Goal: Find contact information: Find contact information

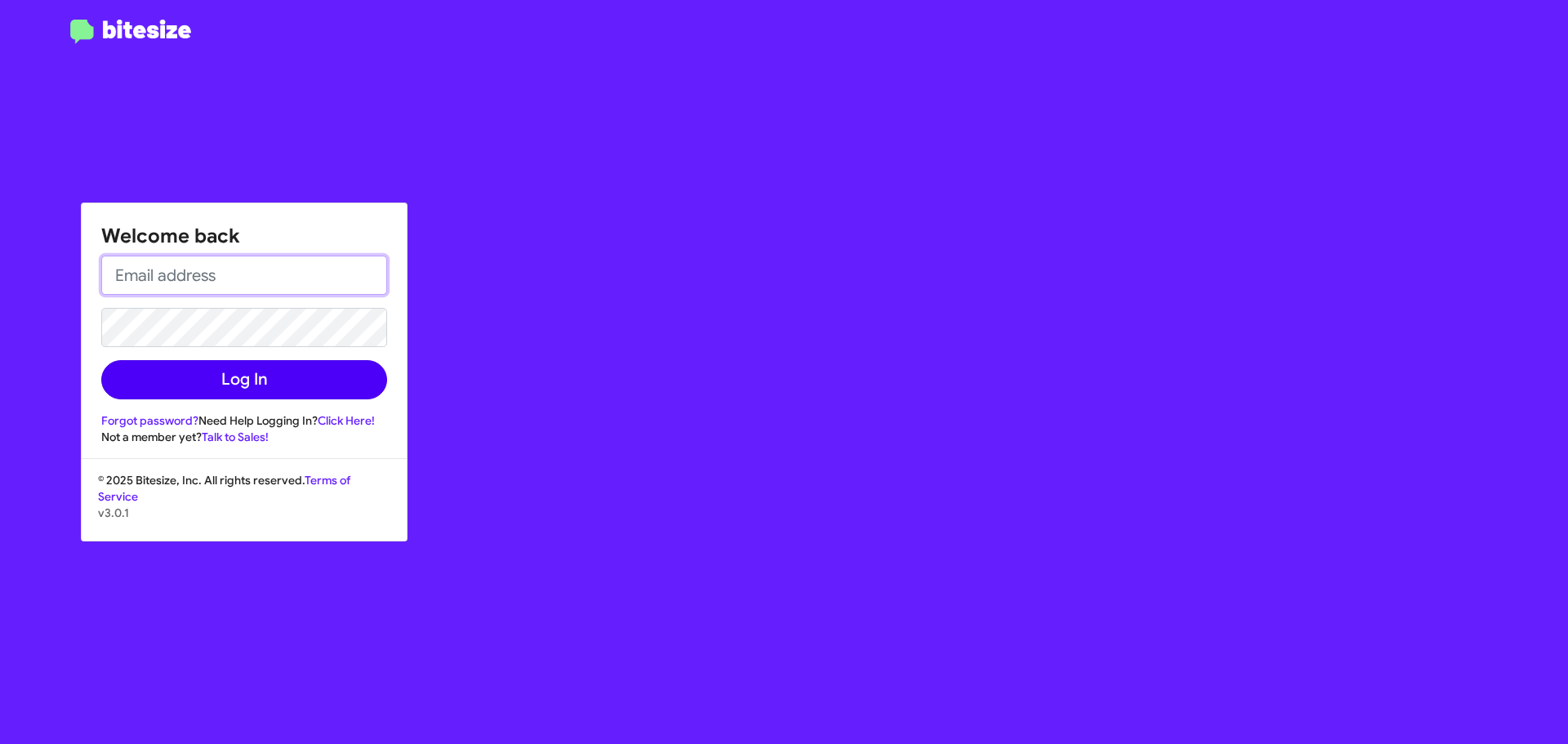
type input "[EMAIL_ADDRESS][DOMAIN_NAME]"
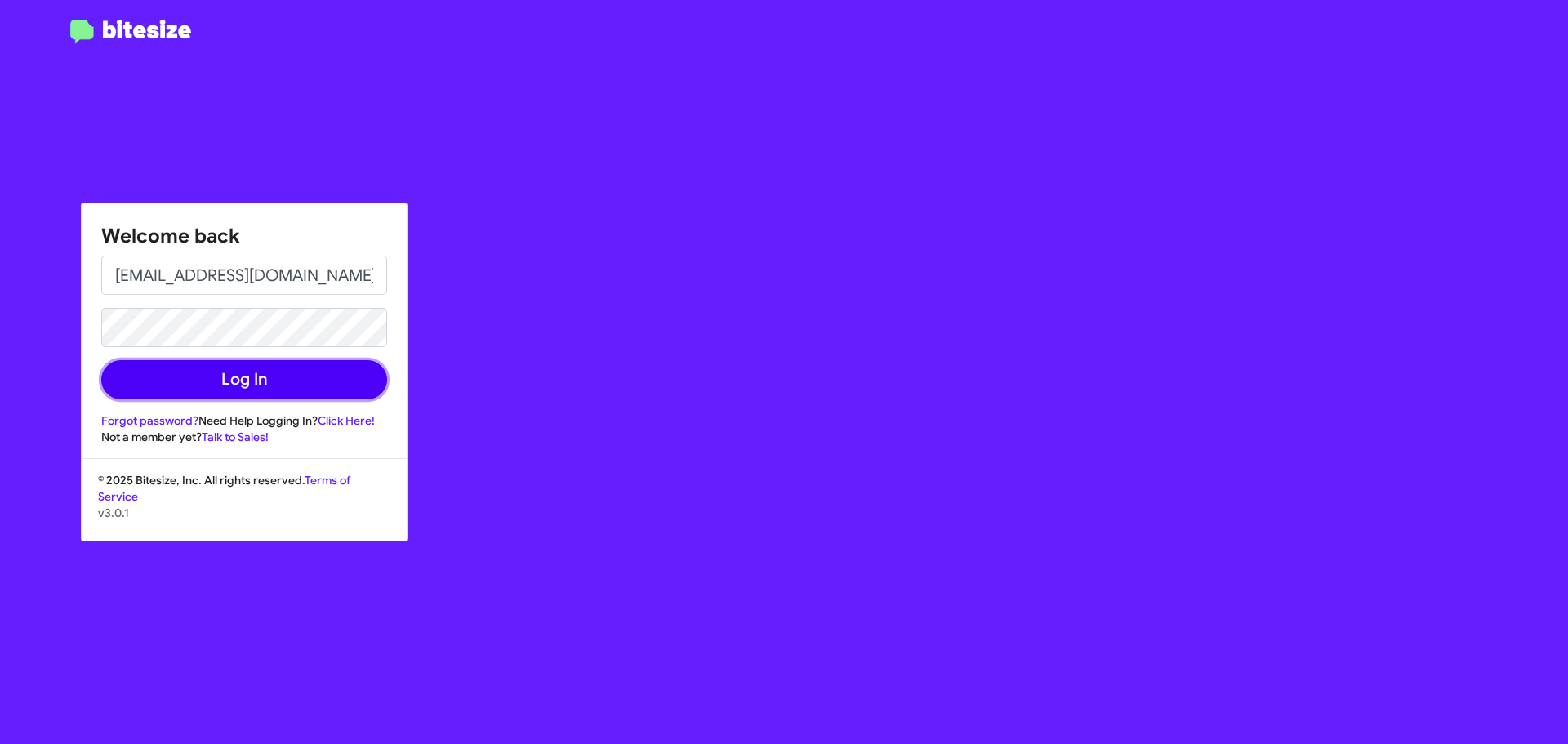
click at [254, 377] on button "Log In" at bounding box center [244, 380] width 286 height 40
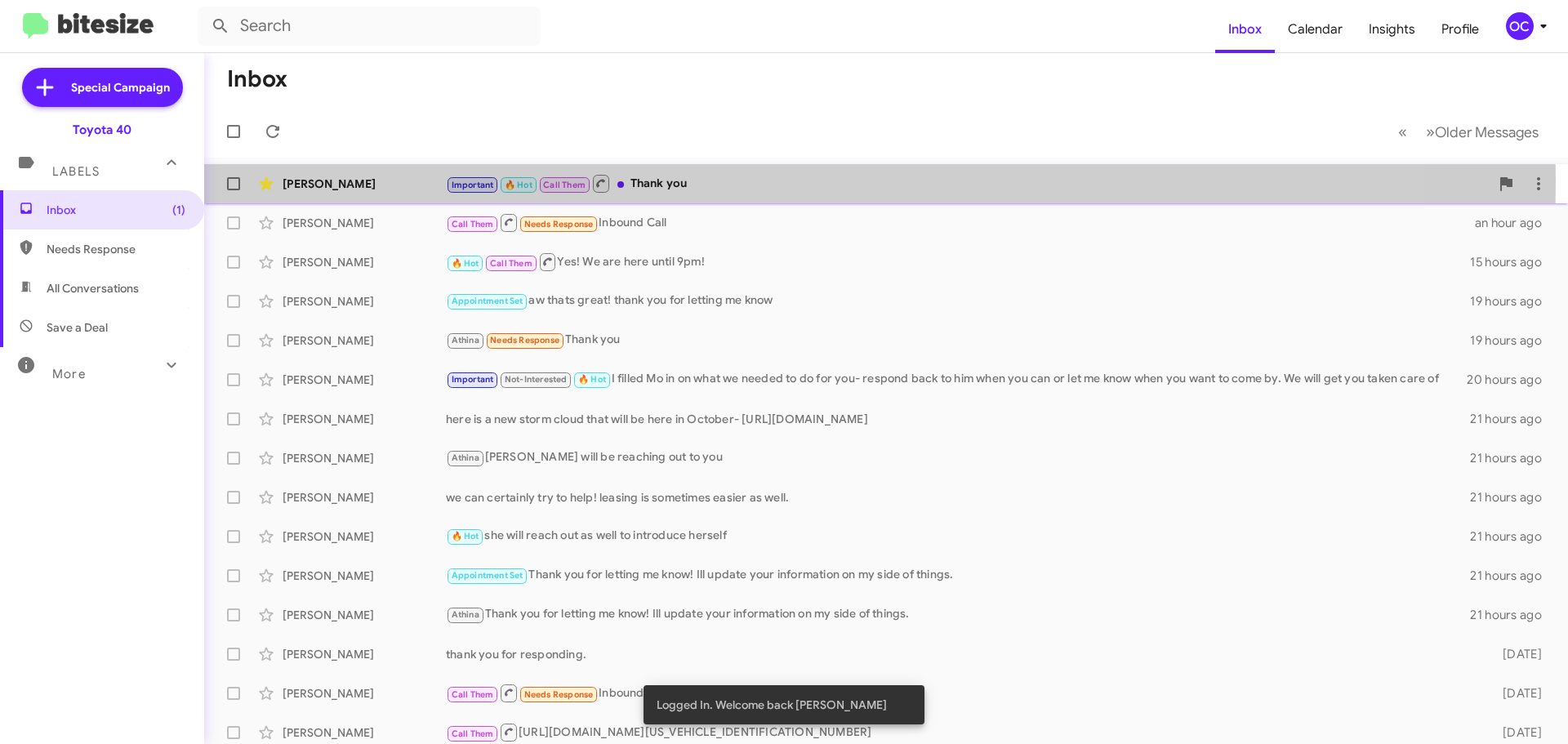
click at [660, 182] on div "Important 🔥 Hot Call Them Thank you" at bounding box center [968, 183] width 1044 height 20
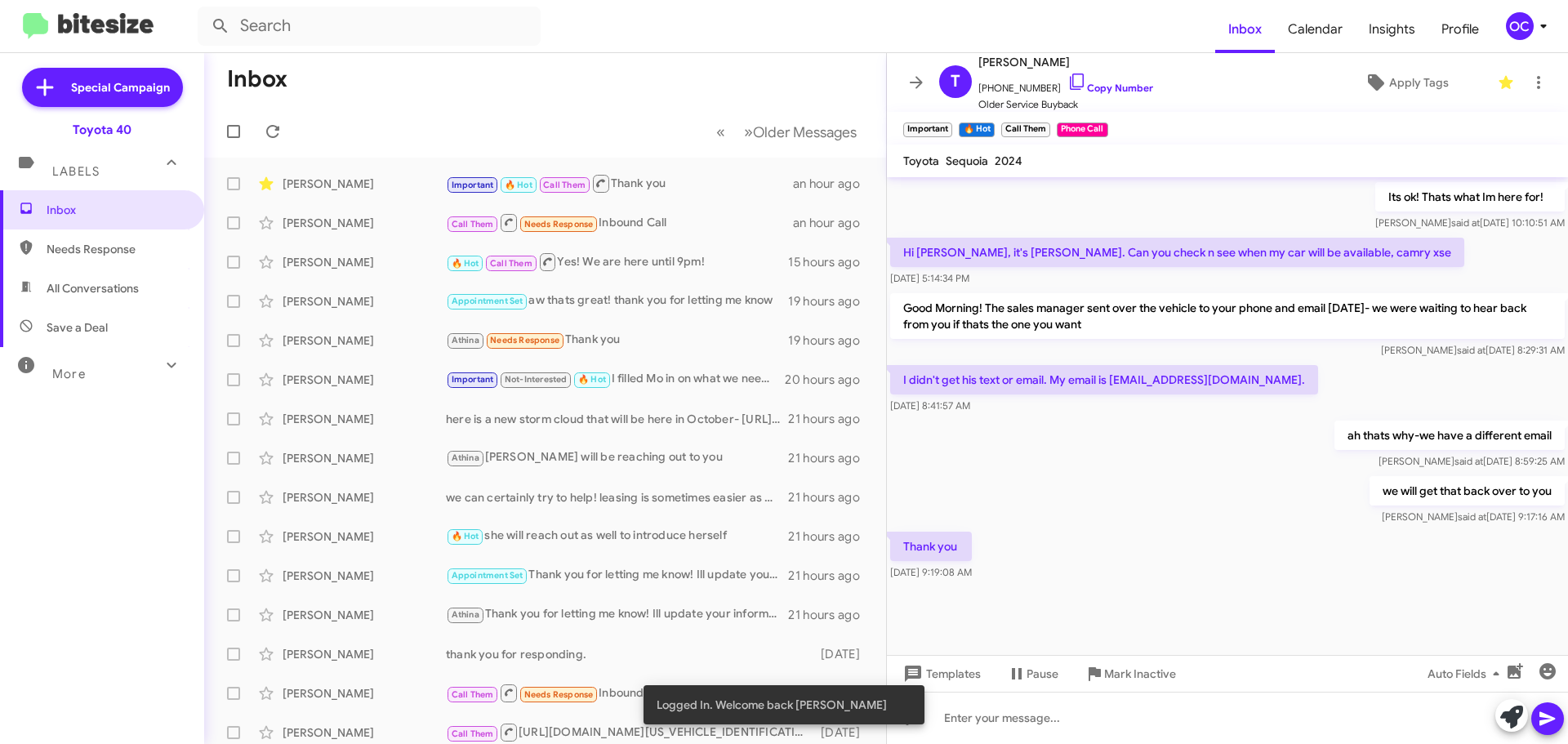
scroll to position [722, 0]
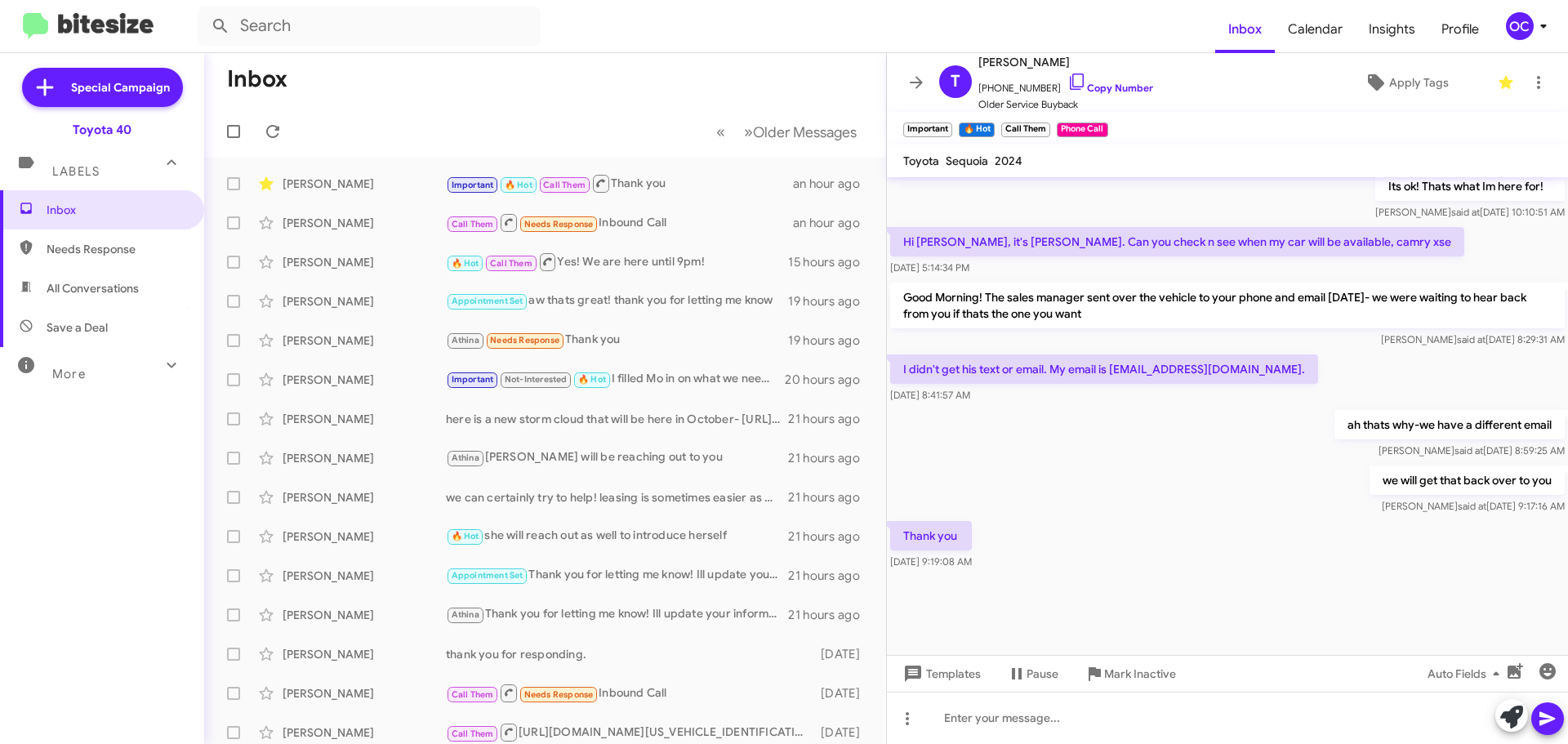
click at [1259, 369] on p "I didn't get his text or email. My email is [EMAIL_ADDRESS][DOMAIN_NAME]." at bounding box center [1104, 369] width 428 height 30
drag, startPoint x: 1256, startPoint y: 366, endPoint x: 1113, endPoint y: 368, distance: 143.0
click at [1113, 368] on p "I didn't get his text or email. My email is [EMAIL_ADDRESS][DOMAIN_NAME]." at bounding box center [1104, 369] width 428 height 30
copy p "[EMAIL_ADDRESS][DOMAIN_NAME]"
